Goal: Transaction & Acquisition: Purchase product/service

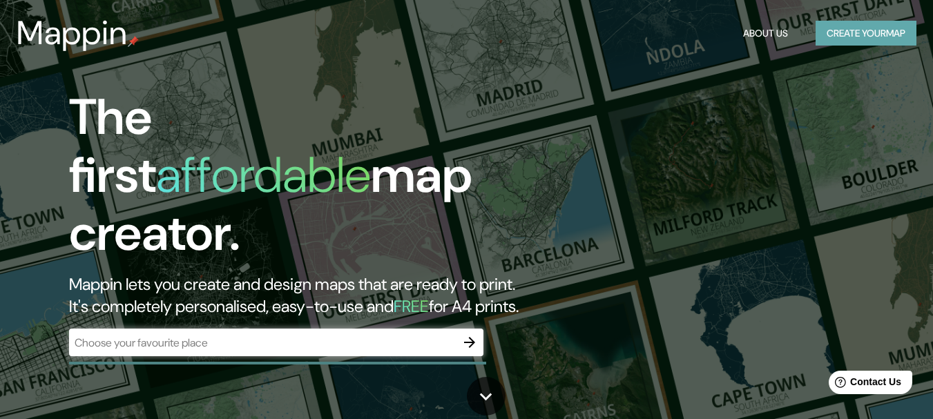
click at [864, 37] on button "Create your map" at bounding box center [866, 34] width 101 height 26
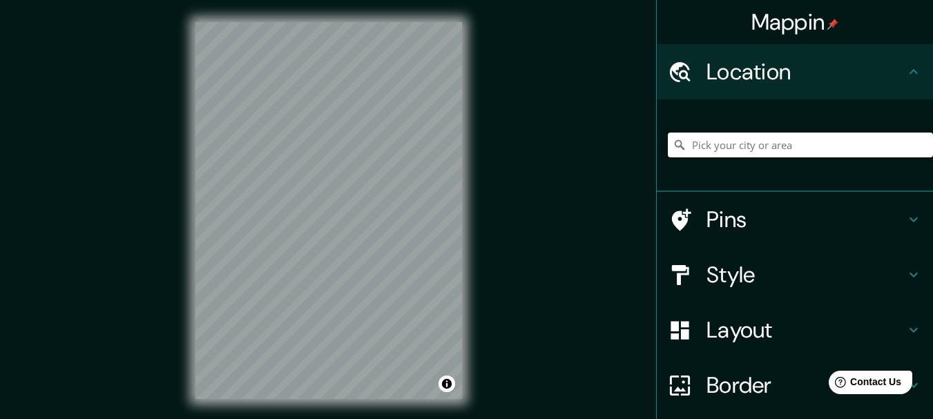
click at [803, 158] on input "Pick your city or area" at bounding box center [800, 145] width 265 height 25
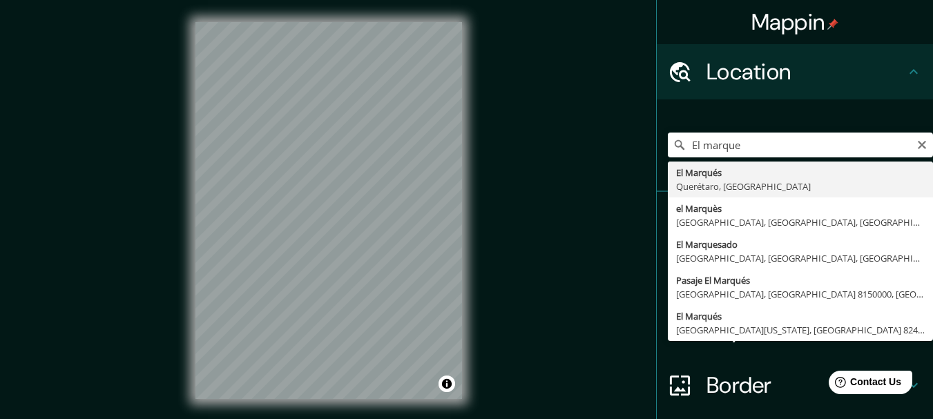
type input "El Marqués, [GEOGRAPHIC_DATA], [GEOGRAPHIC_DATA]"
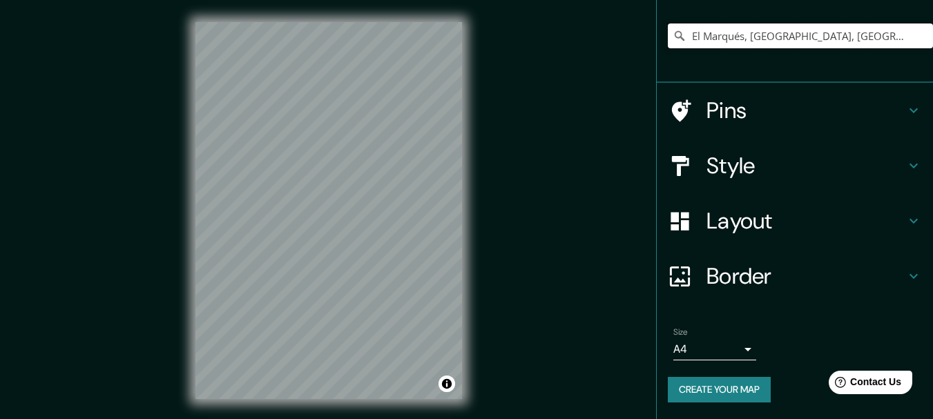
scroll to position [190, 0]
click at [853, 152] on h4 "Style" at bounding box center [806, 166] width 199 height 28
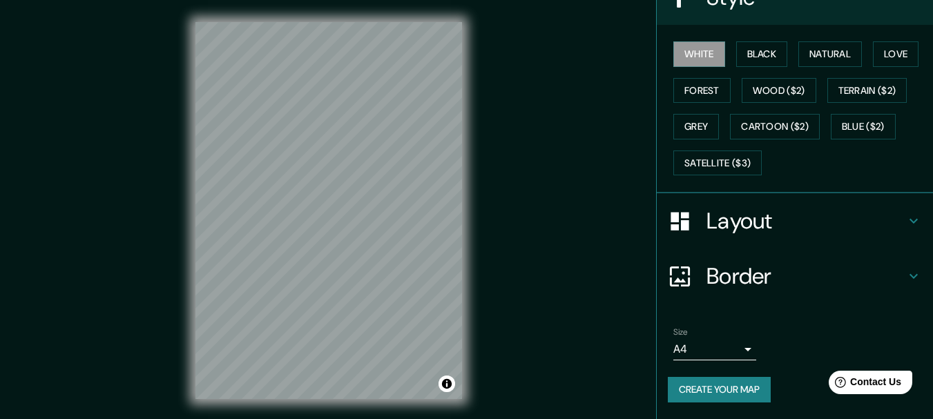
click at [884, 207] on h4 "Layout" at bounding box center [806, 221] width 199 height 28
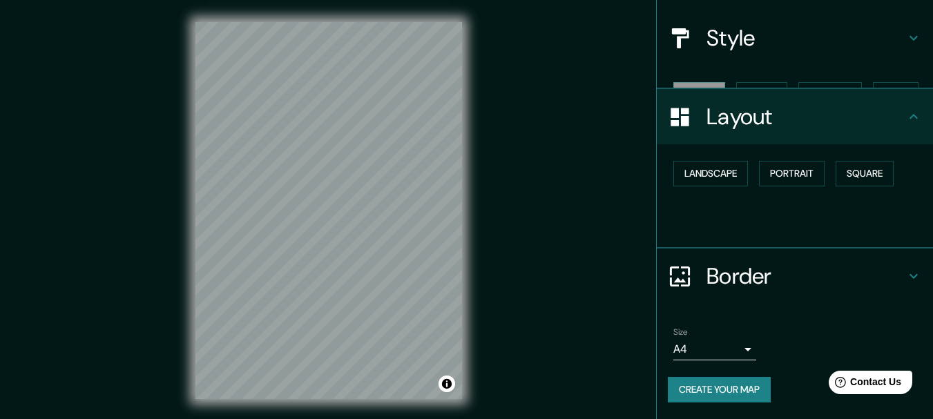
scroll to position [193, 0]
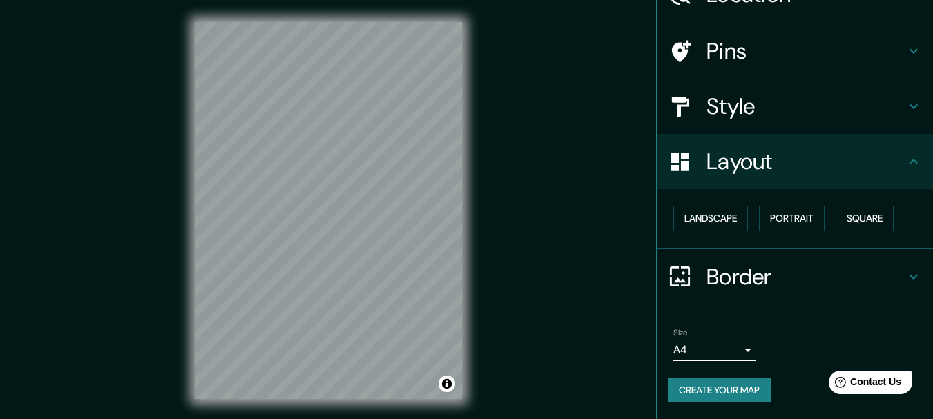
click at [798, 200] on div "Landscape [GEOGRAPHIC_DATA]" at bounding box center [800, 218] width 265 height 37
click at [795, 206] on button "Portrait" at bounding box center [792, 219] width 66 height 26
click at [719, 206] on button "Landscape" at bounding box center [711, 219] width 75 height 26
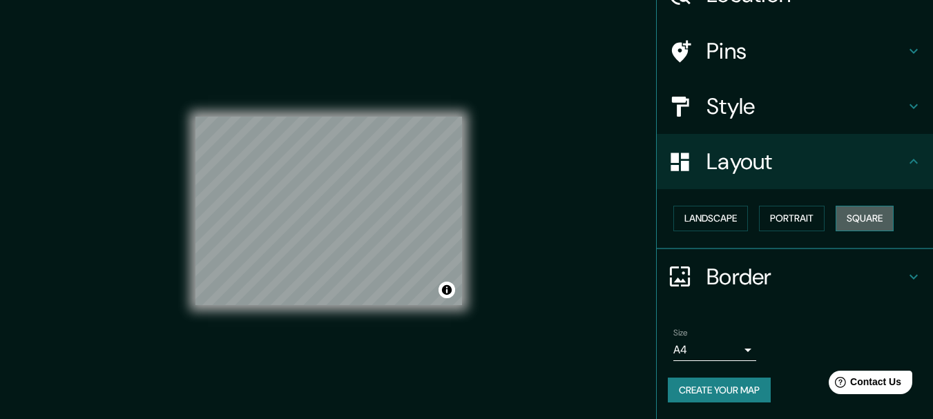
click at [836, 206] on button "Square" at bounding box center [865, 219] width 58 height 26
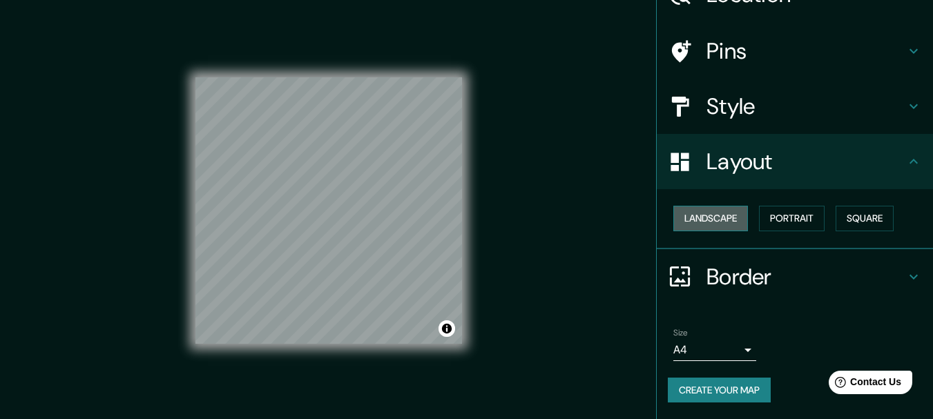
click at [719, 206] on button "Landscape" at bounding box center [711, 219] width 75 height 26
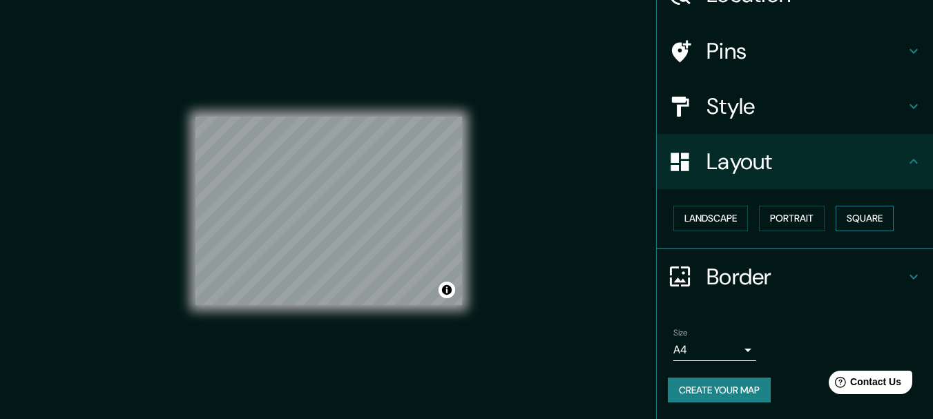
click at [836, 206] on button "Square" at bounding box center [865, 219] width 58 height 26
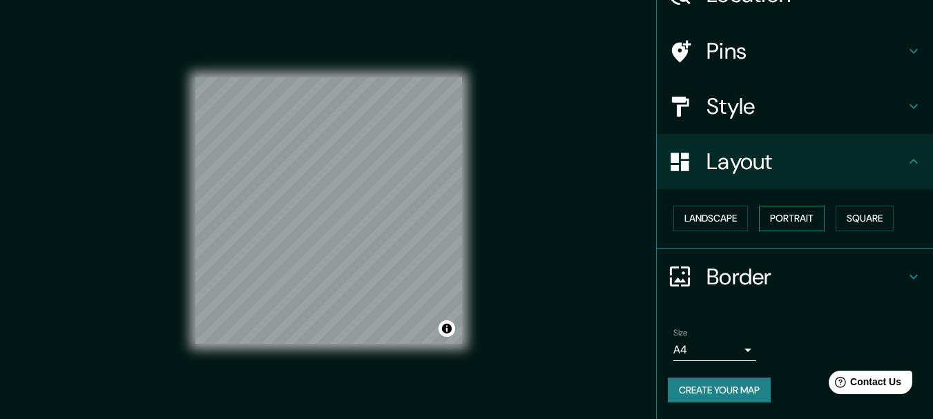
click at [789, 206] on button "Portrait" at bounding box center [792, 219] width 66 height 26
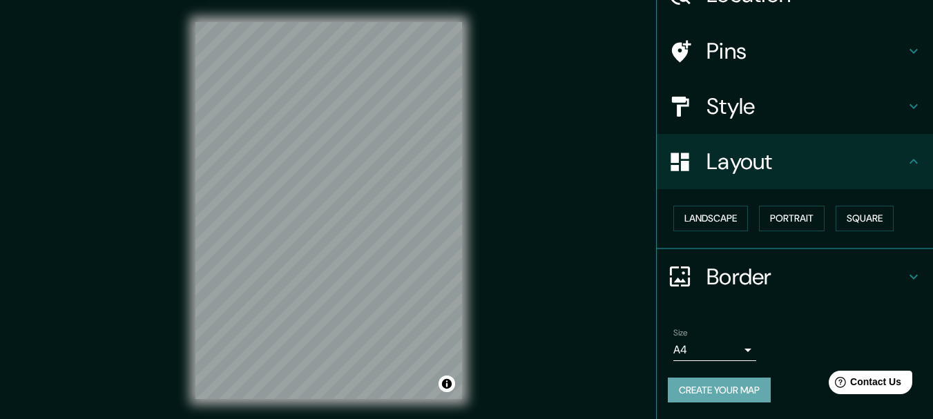
click at [743, 383] on button "Create your map" at bounding box center [719, 391] width 103 height 26
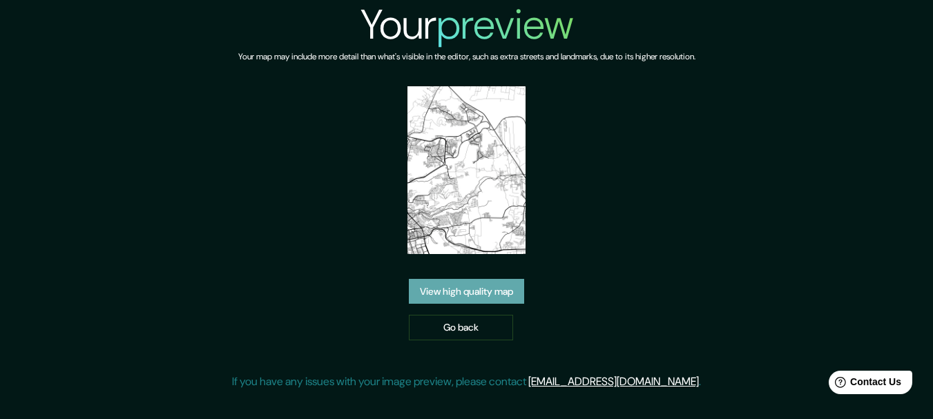
click at [510, 305] on link "View high quality map" at bounding box center [466, 292] width 115 height 26
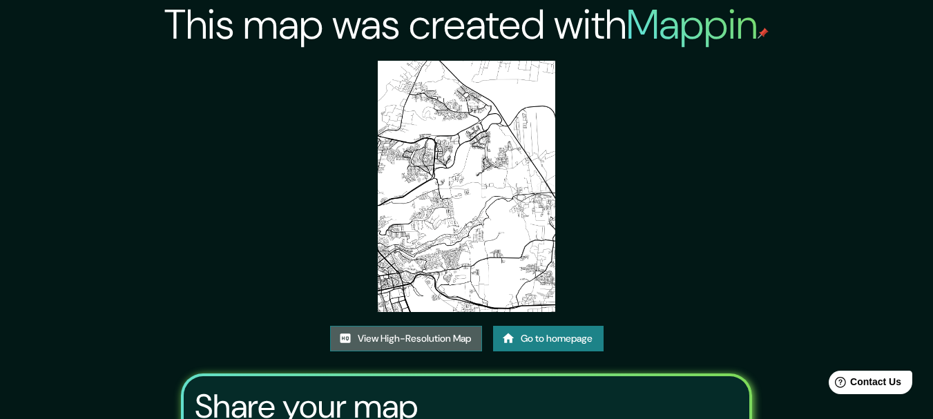
click at [435, 352] on link "View High-Resolution Map" at bounding box center [406, 339] width 152 height 26
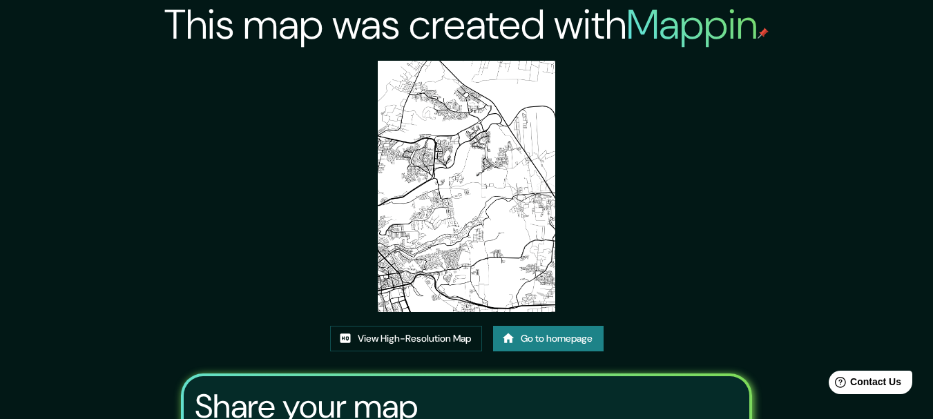
click at [602, 352] on link "Go to homepage" at bounding box center [548, 339] width 111 height 26
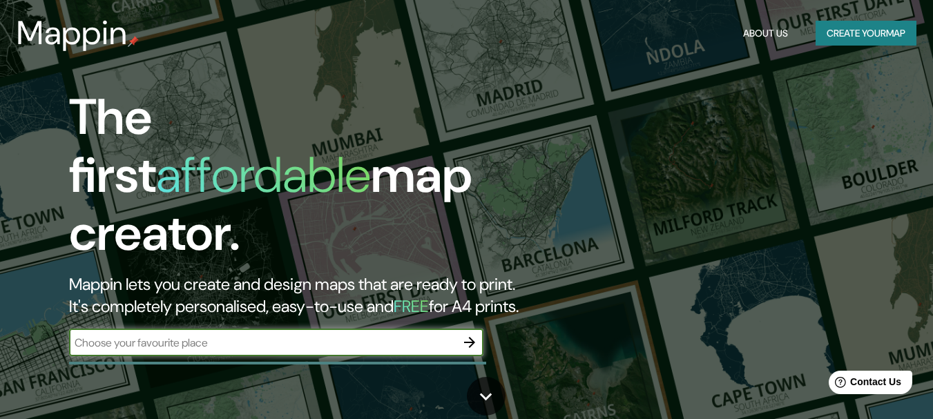
click at [869, 37] on button "Create your map" at bounding box center [866, 34] width 101 height 26
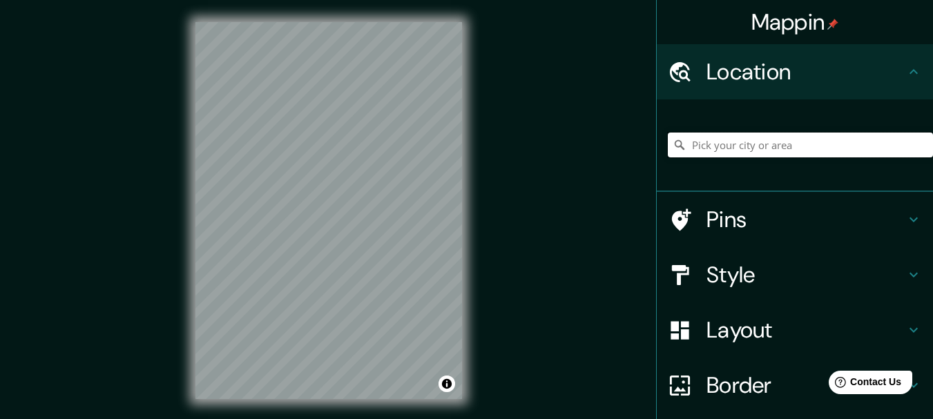
click at [719, 158] on input "Pick your city or area" at bounding box center [800, 145] width 265 height 25
type input "El Marqués, [GEOGRAPHIC_DATA], [GEOGRAPHIC_DATA]"
click at [738, 289] on h4 "Style" at bounding box center [806, 275] width 199 height 28
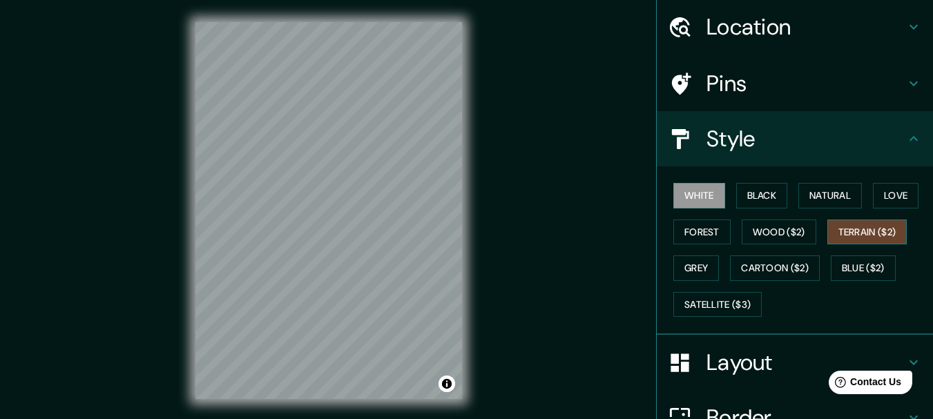
scroll to position [69, 0]
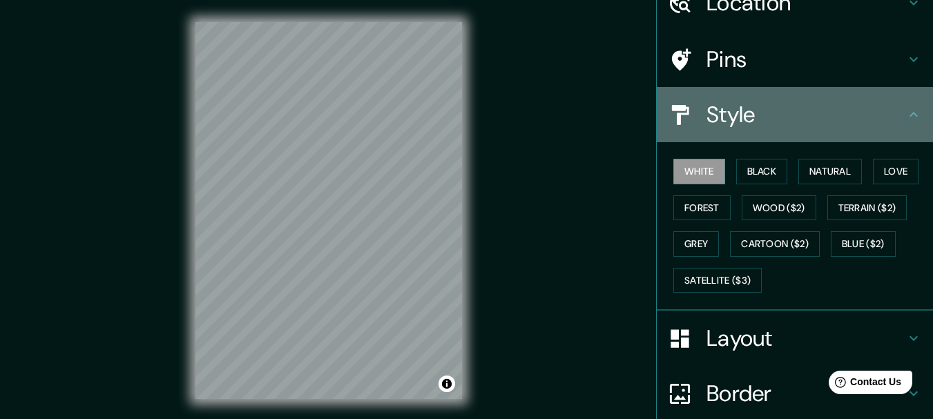
click at [760, 129] on h4 "Style" at bounding box center [806, 115] width 199 height 28
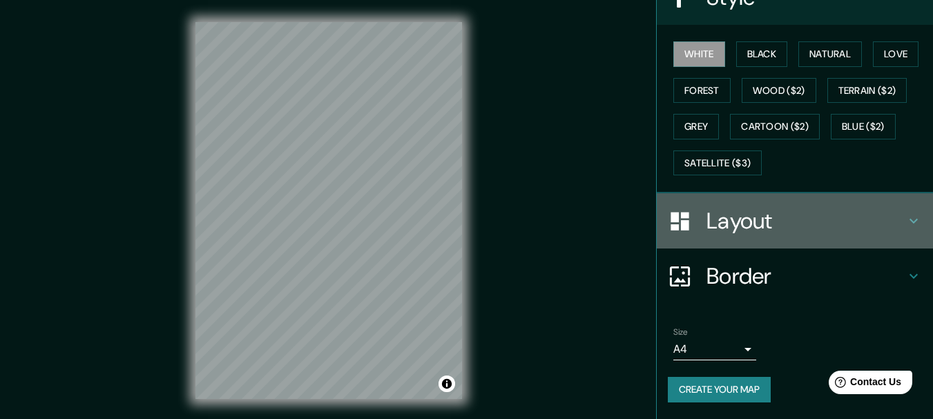
click at [739, 235] on h4 "Layout" at bounding box center [806, 221] width 199 height 28
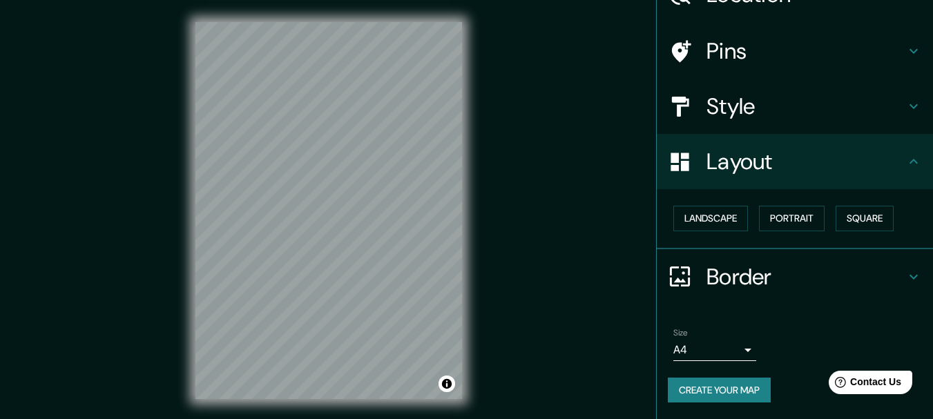
scroll to position [193, 0]
click at [694, 200] on div "Landscape [GEOGRAPHIC_DATA]" at bounding box center [800, 218] width 265 height 37
click at [836, 206] on button "Square" at bounding box center [865, 219] width 58 height 26
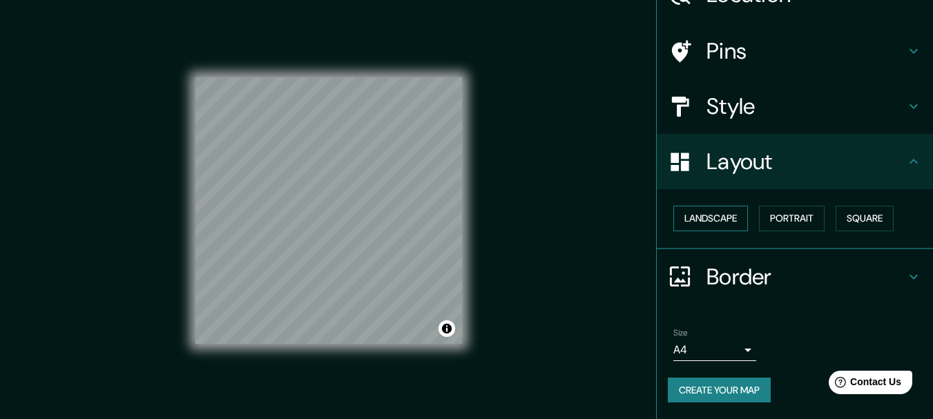
click at [732, 206] on button "Landscape" at bounding box center [711, 219] width 75 height 26
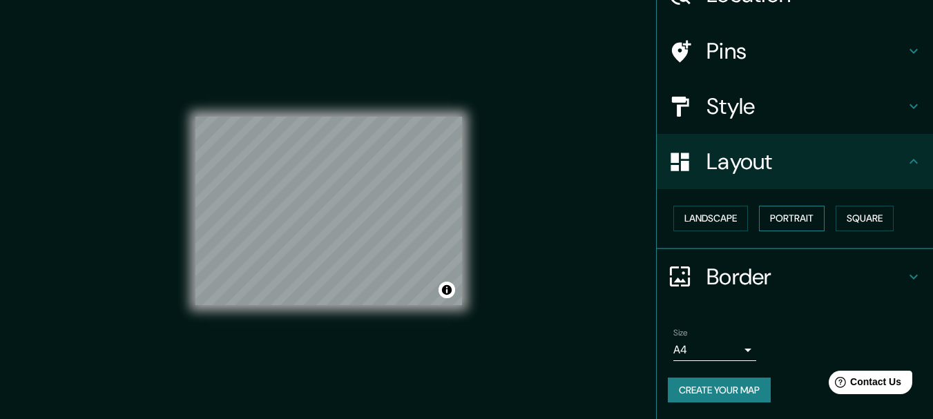
click at [809, 206] on button "Portrait" at bounding box center [792, 219] width 66 height 26
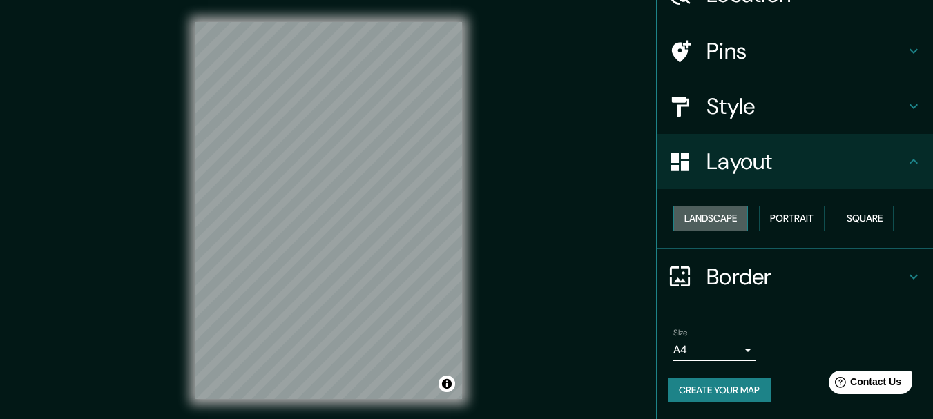
click at [730, 206] on button "Landscape" at bounding box center [711, 219] width 75 height 26
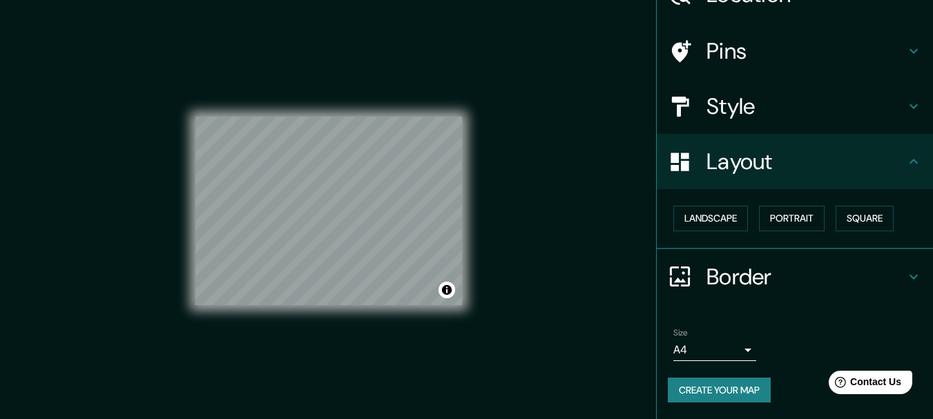
click at [395, 323] on div "© Mapbox © OpenStreetMap Improve this map" at bounding box center [329, 210] width 267 height 377
click at [705, 206] on button "Landscape" at bounding box center [711, 219] width 75 height 26
click at [809, 206] on button "Portrait" at bounding box center [792, 219] width 66 height 26
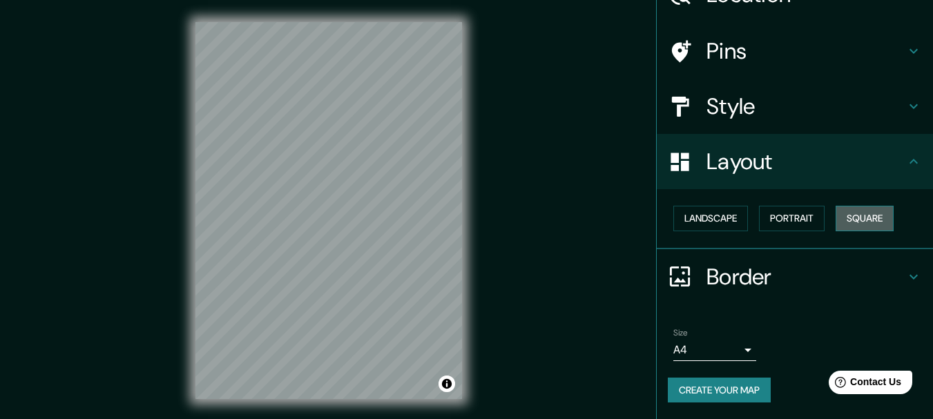
click at [836, 206] on button "Square" at bounding box center [865, 219] width 58 height 26
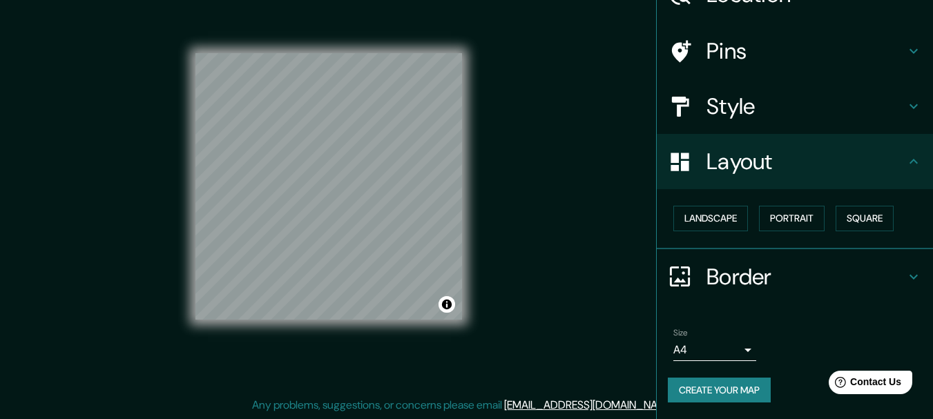
scroll to position [39, 0]
click at [723, 206] on button "Landscape" at bounding box center [711, 219] width 75 height 26
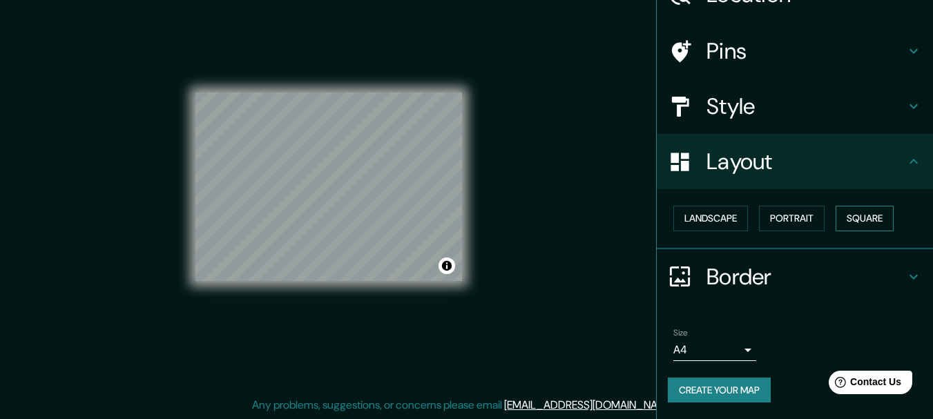
click at [722, 200] on div "Landscape [GEOGRAPHIC_DATA]" at bounding box center [800, 218] width 265 height 37
click at [836, 206] on button "Square" at bounding box center [865, 219] width 58 height 26
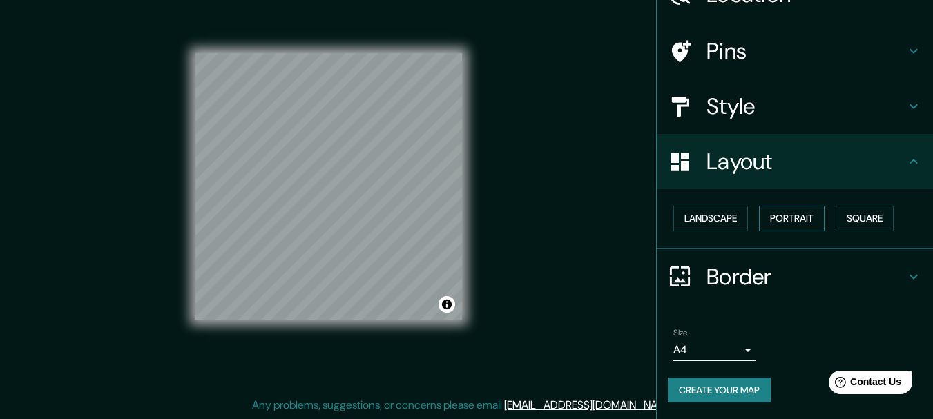
click at [792, 206] on button "Portrait" at bounding box center [792, 219] width 66 height 26
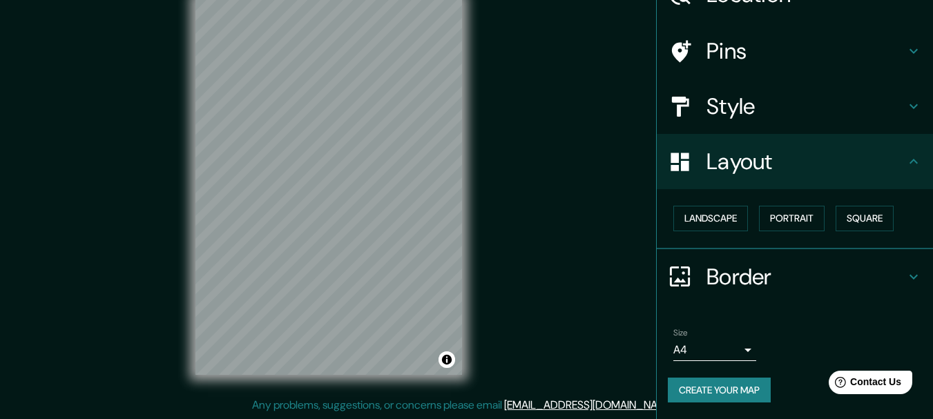
click at [743, 386] on button "Create your map" at bounding box center [719, 391] width 103 height 26
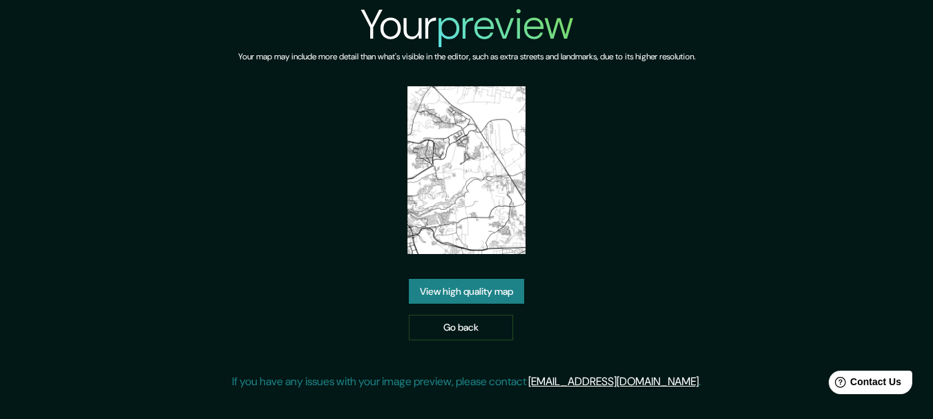
click at [508, 305] on link "View high quality map" at bounding box center [466, 292] width 115 height 26
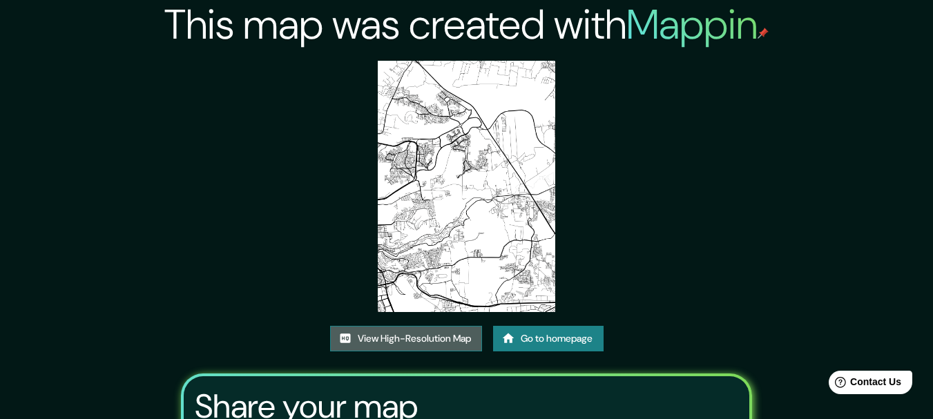
click at [447, 352] on link "View High-Resolution Map" at bounding box center [406, 339] width 152 height 26
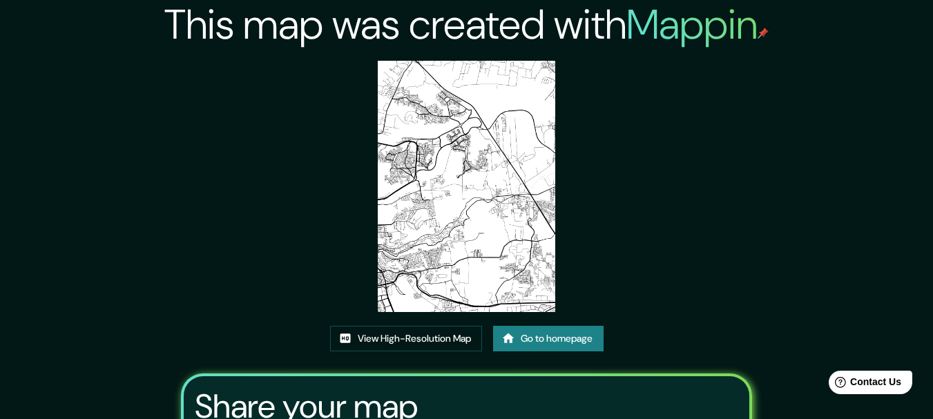
click at [572, 352] on link "Go to homepage" at bounding box center [548, 339] width 111 height 26
